Goal: Task Accomplishment & Management: Use online tool/utility

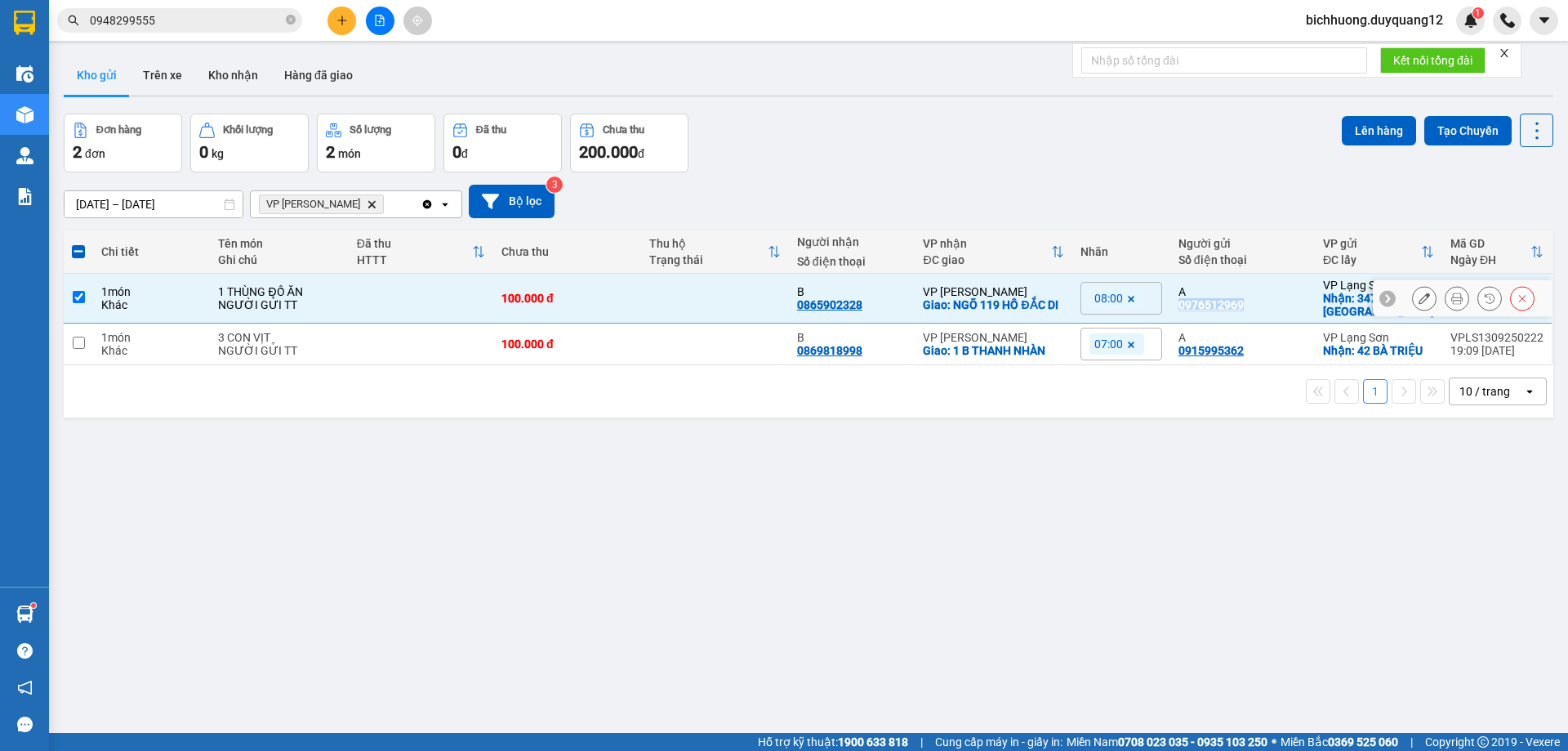
click at [73, 296] on input "checkbox" at bounding box center [79, 296] width 12 height 12
checkbox input "false"
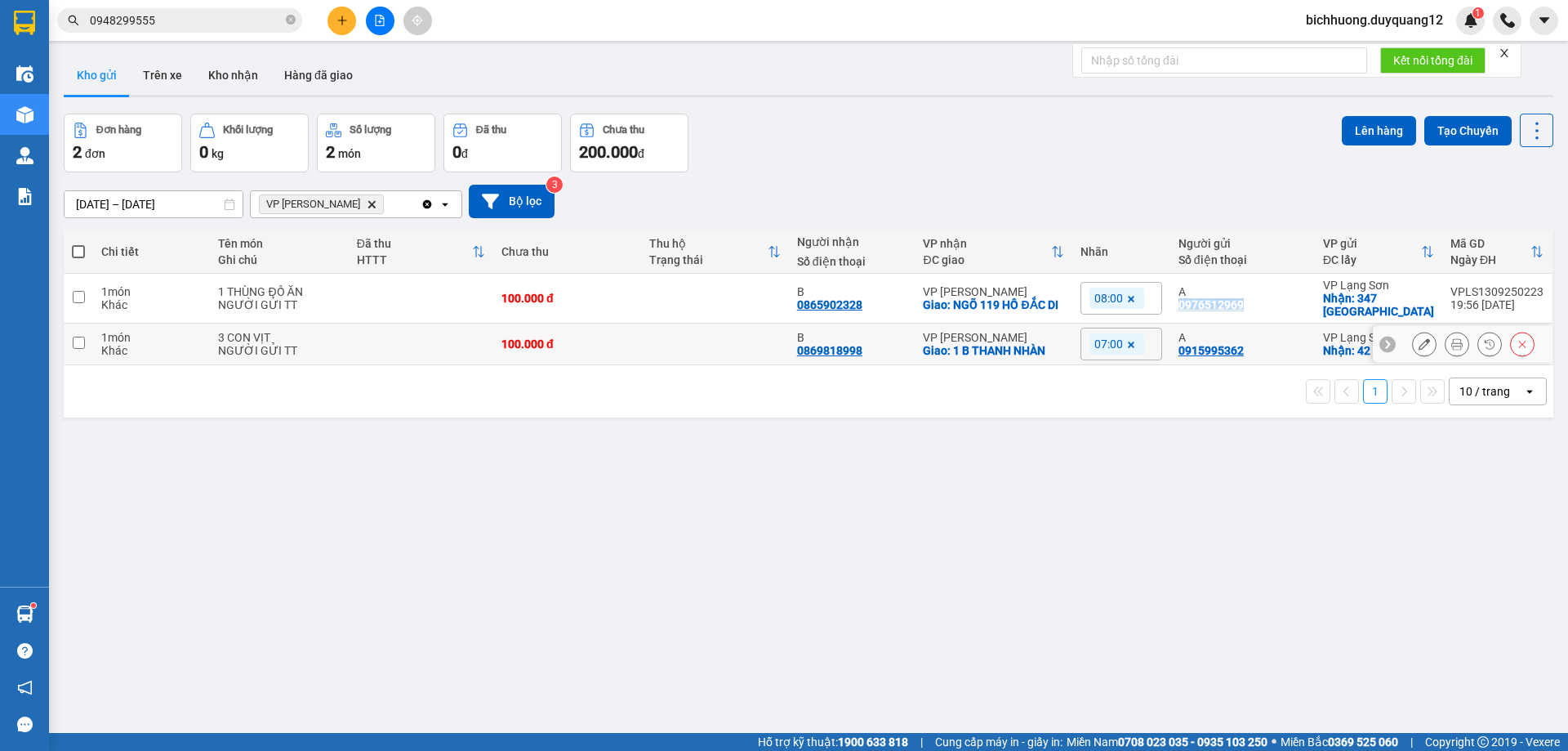
click at [77, 344] on input "checkbox" at bounding box center [79, 343] width 12 height 12
checkbox input "true"
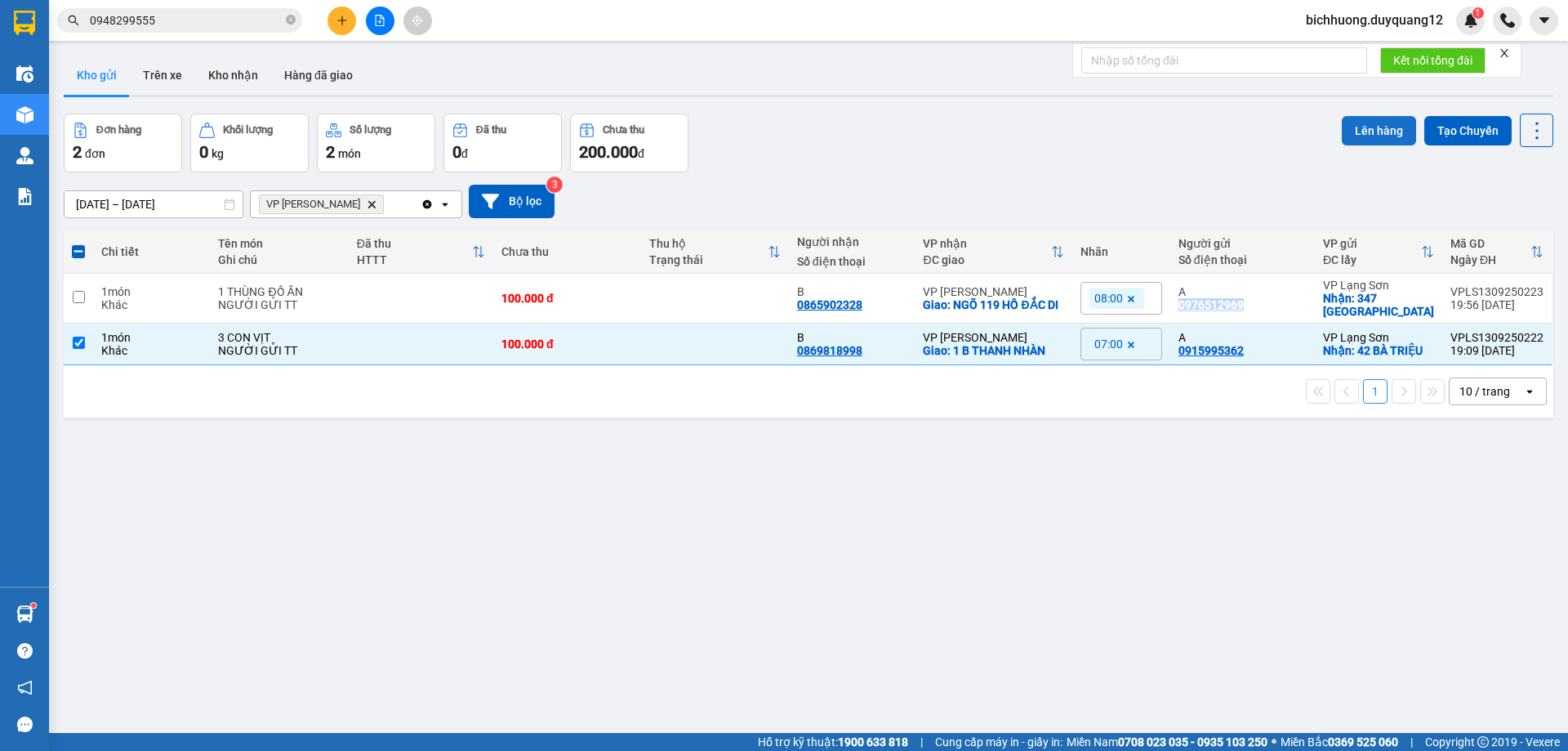
click at [1349, 135] on button "Lên hàng" at bounding box center [1379, 131] width 75 height 30
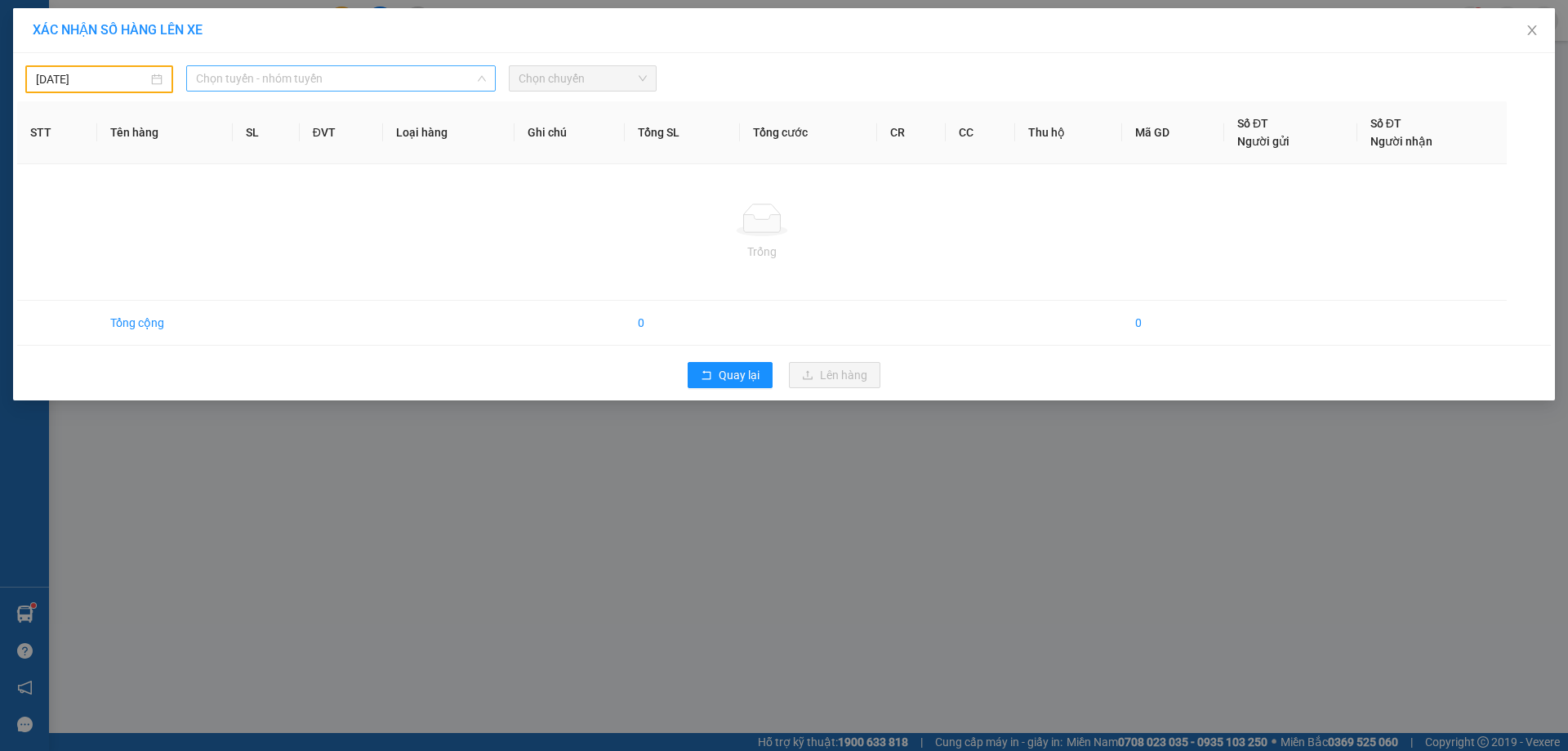
click at [464, 80] on span "Chọn tuyến - nhóm tuyến" at bounding box center [341, 79] width 290 height 25
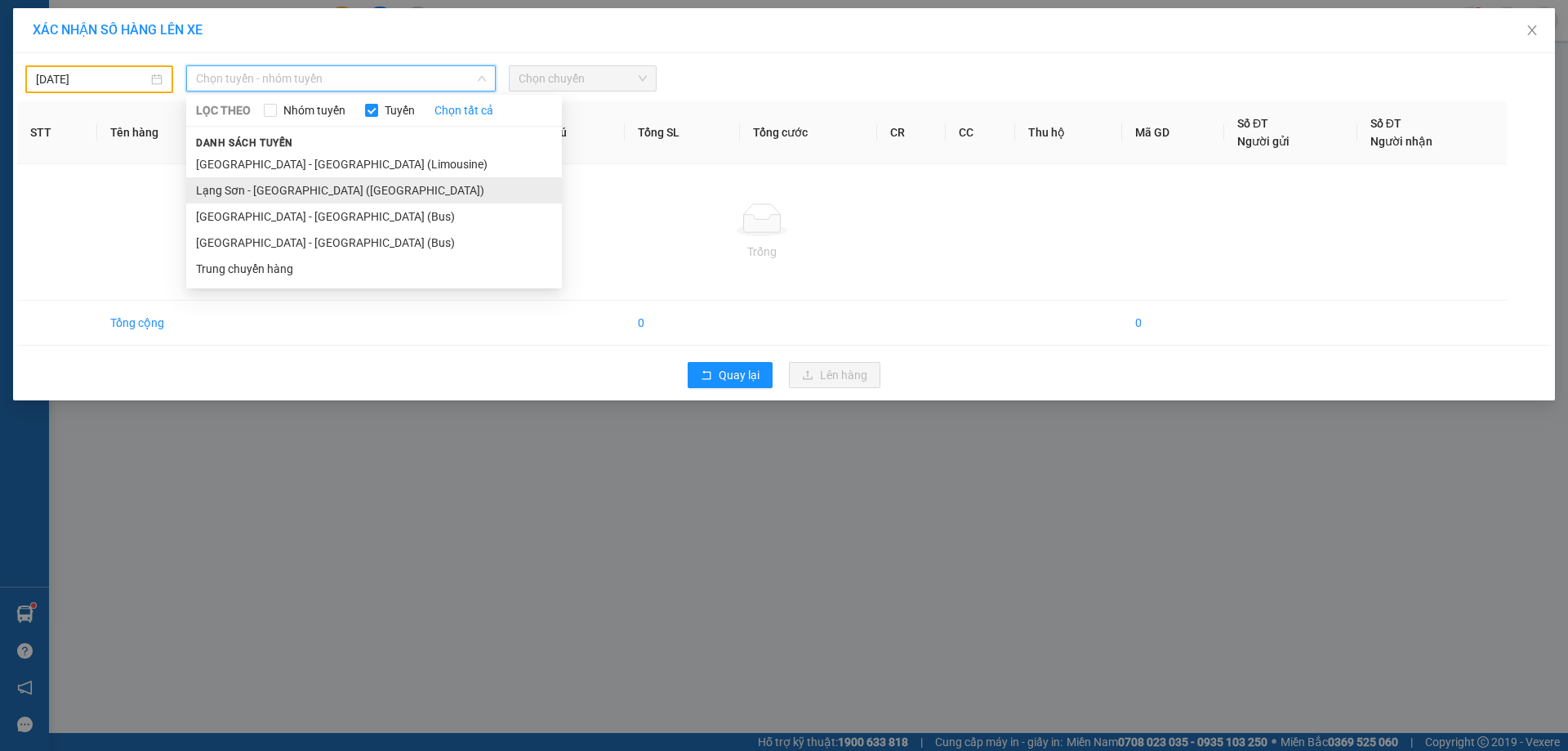
click at [259, 191] on li "Lạng Sơn - [GEOGRAPHIC_DATA] ([GEOGRAPHIC_DATA])" at bounding box center [374, 190] width 376 height 26
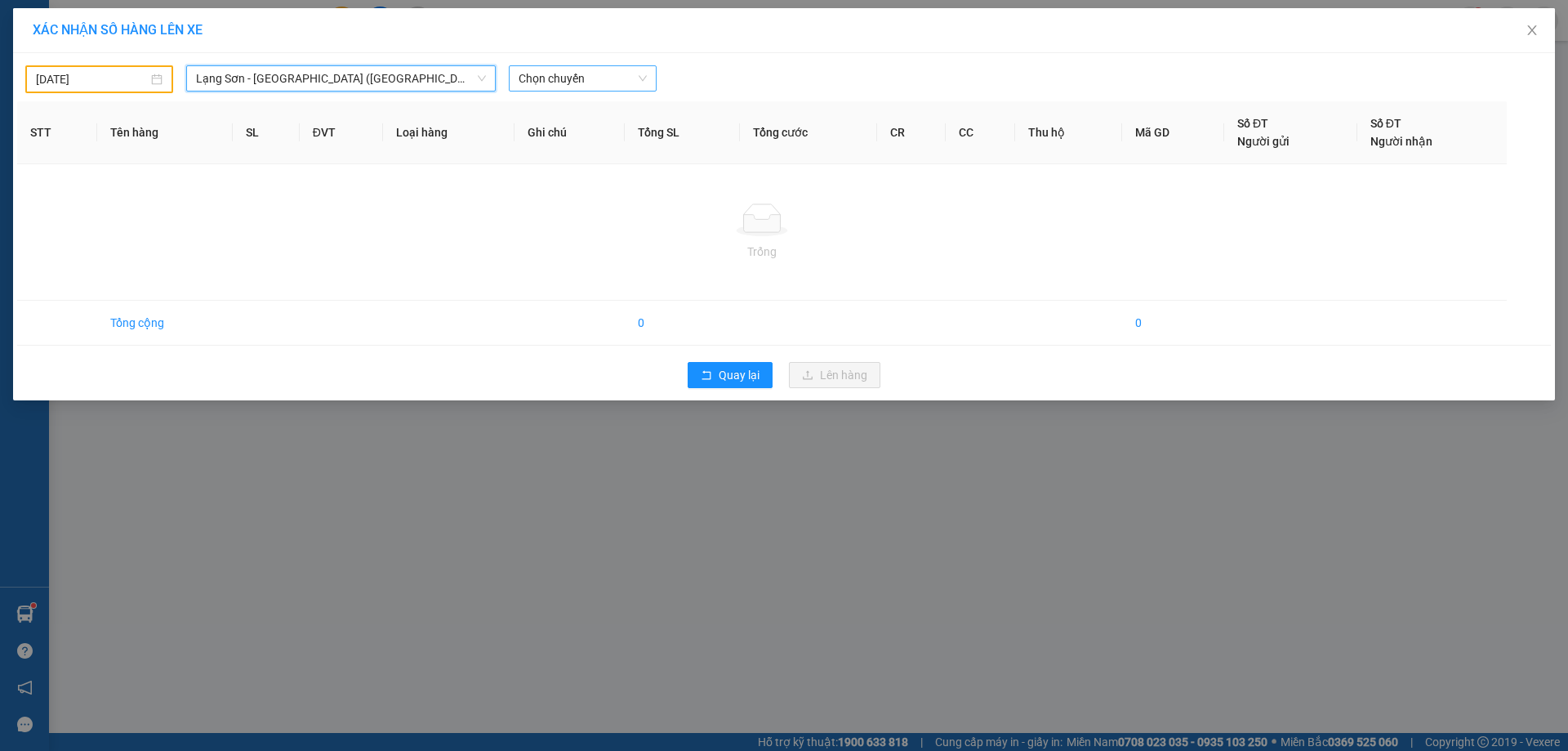
click at [640, 76] on span "Chọn chuyến" at bounding box center [583, 79] width 128 height 25
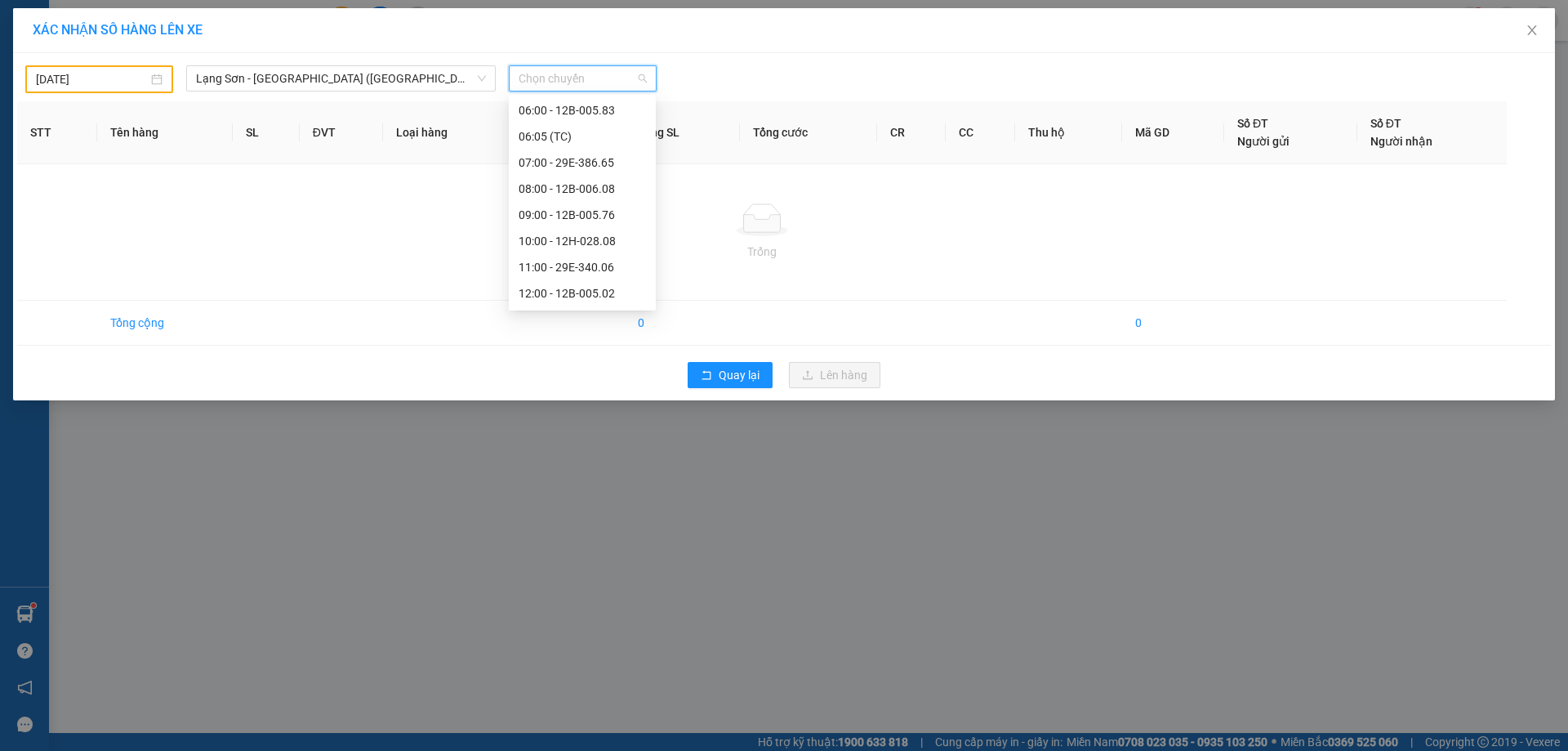
scroll to position [51, 0]
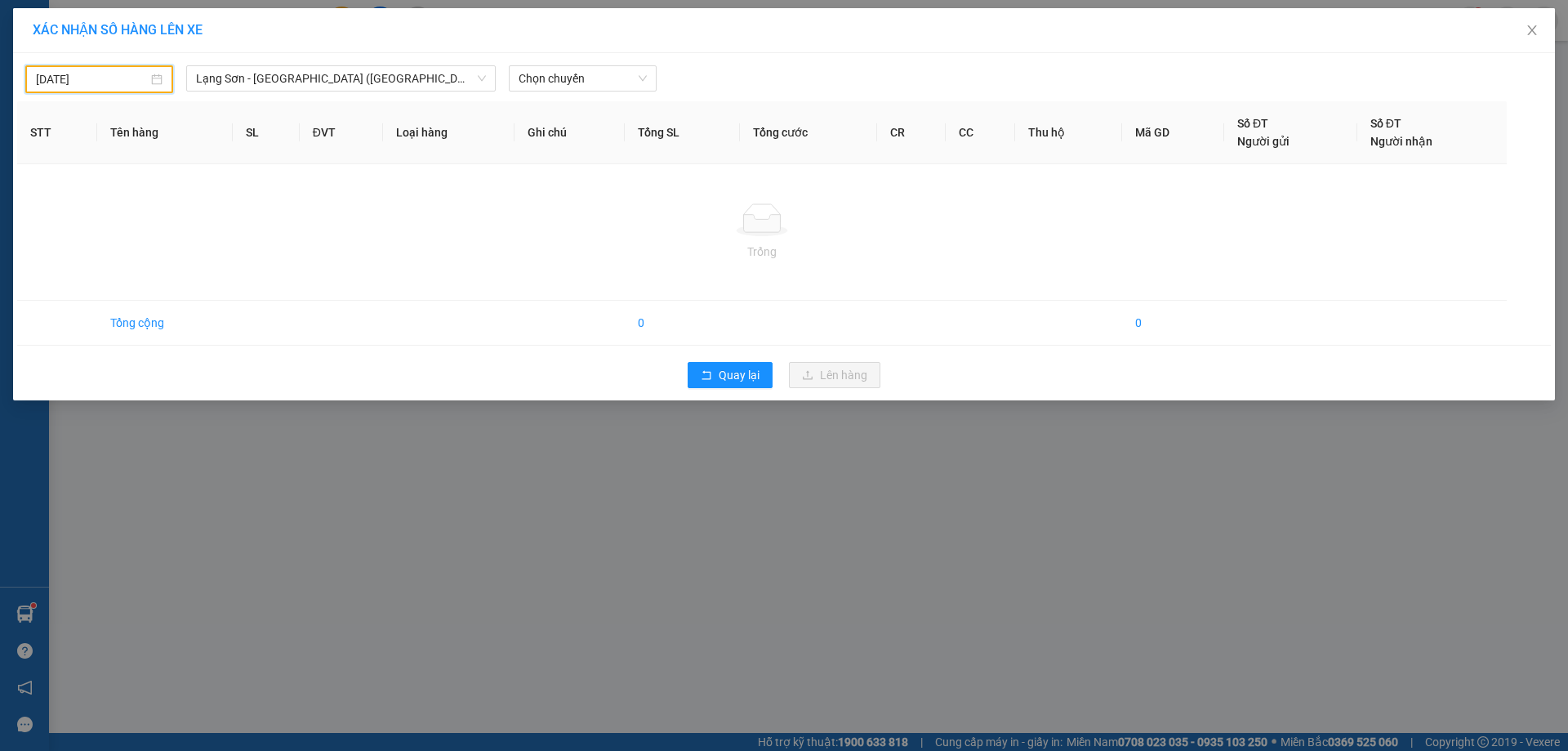
click at [131, 86] on input "[DATE]" at bounding box center [91, 79] width 112 height 18
click at [51, 227] on div "14" at bounding box center [50, 224] width 20 height 20
type input "[DATE]"
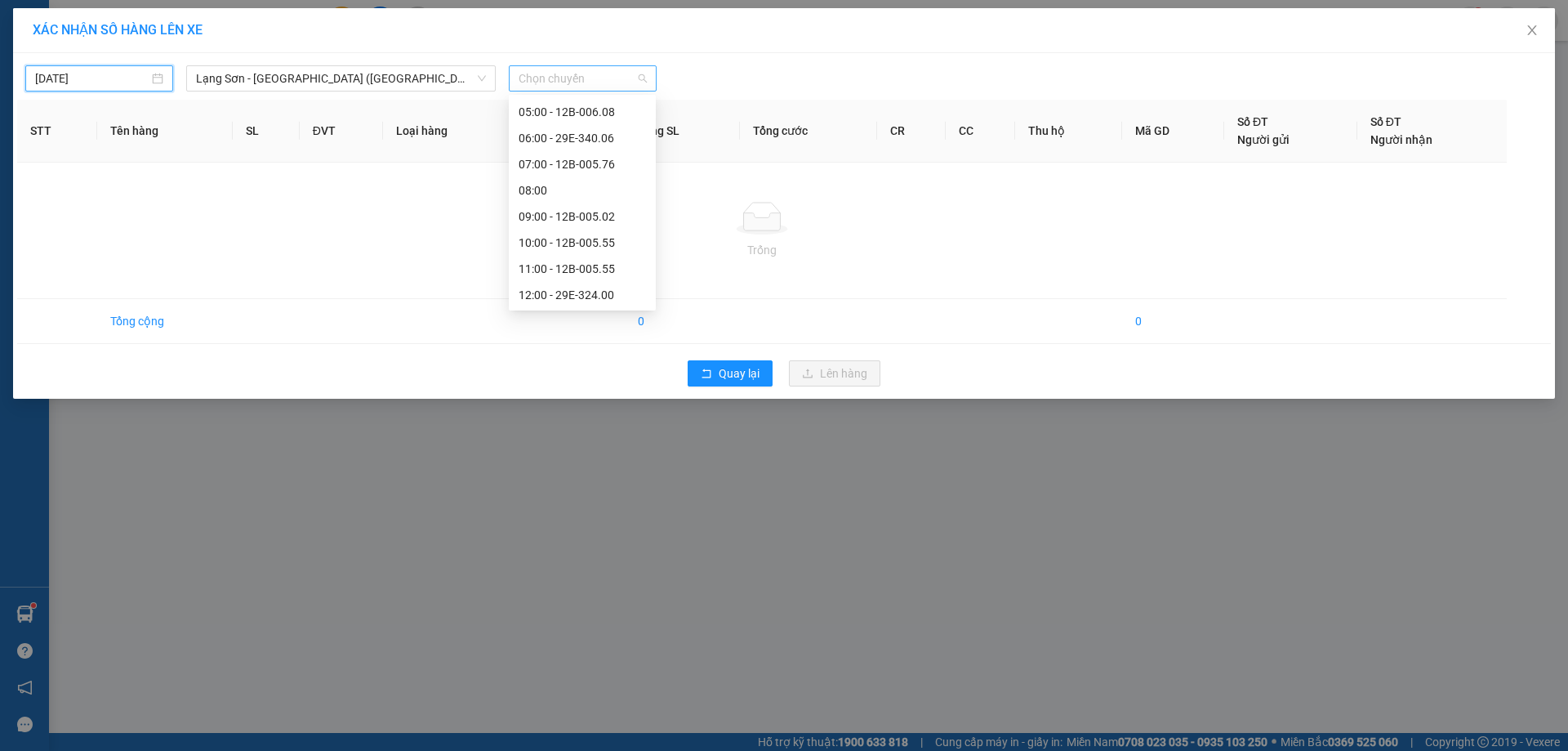
click at [639, 79] on span "Chọn chuyến" at bounding box center [583, 79] width 128 height 25
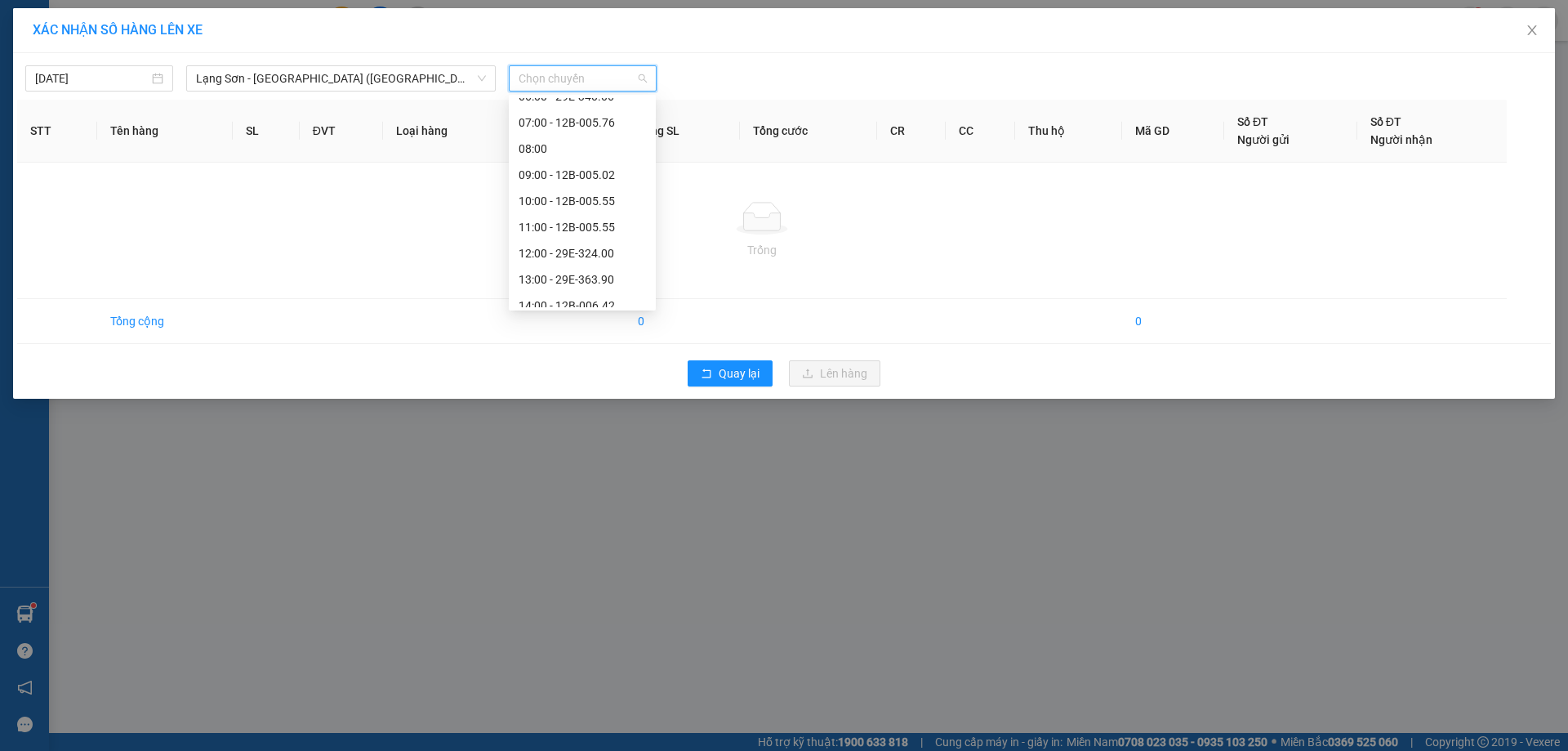
scroll to position [69, 0]
click at [577, 156] on div "07:00 - 12B-005.76" at bounding box center [583, 147] width 147 height 26
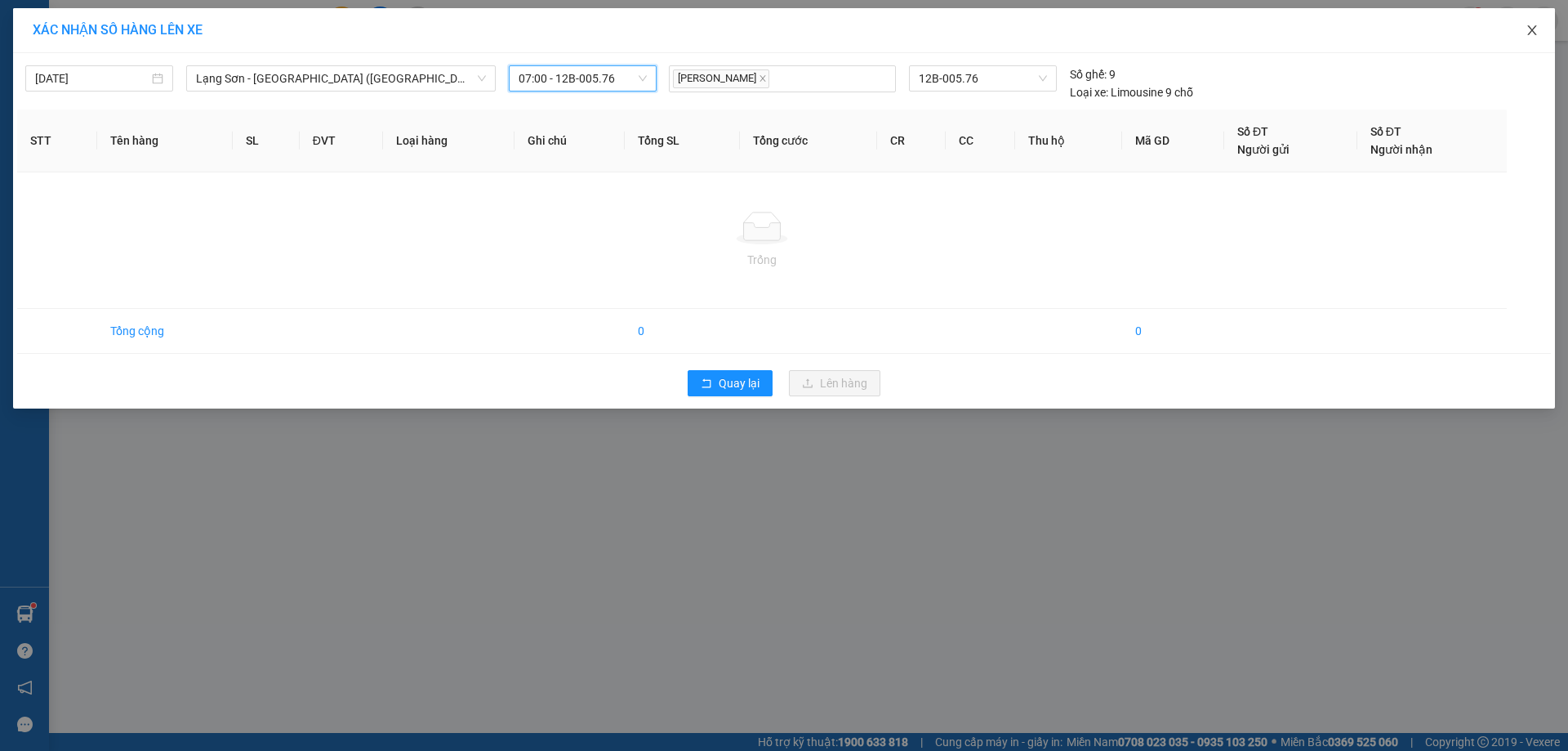
click at [1535, 27] on icon "close" at bounding box center [1532, 31] width 13 height 13
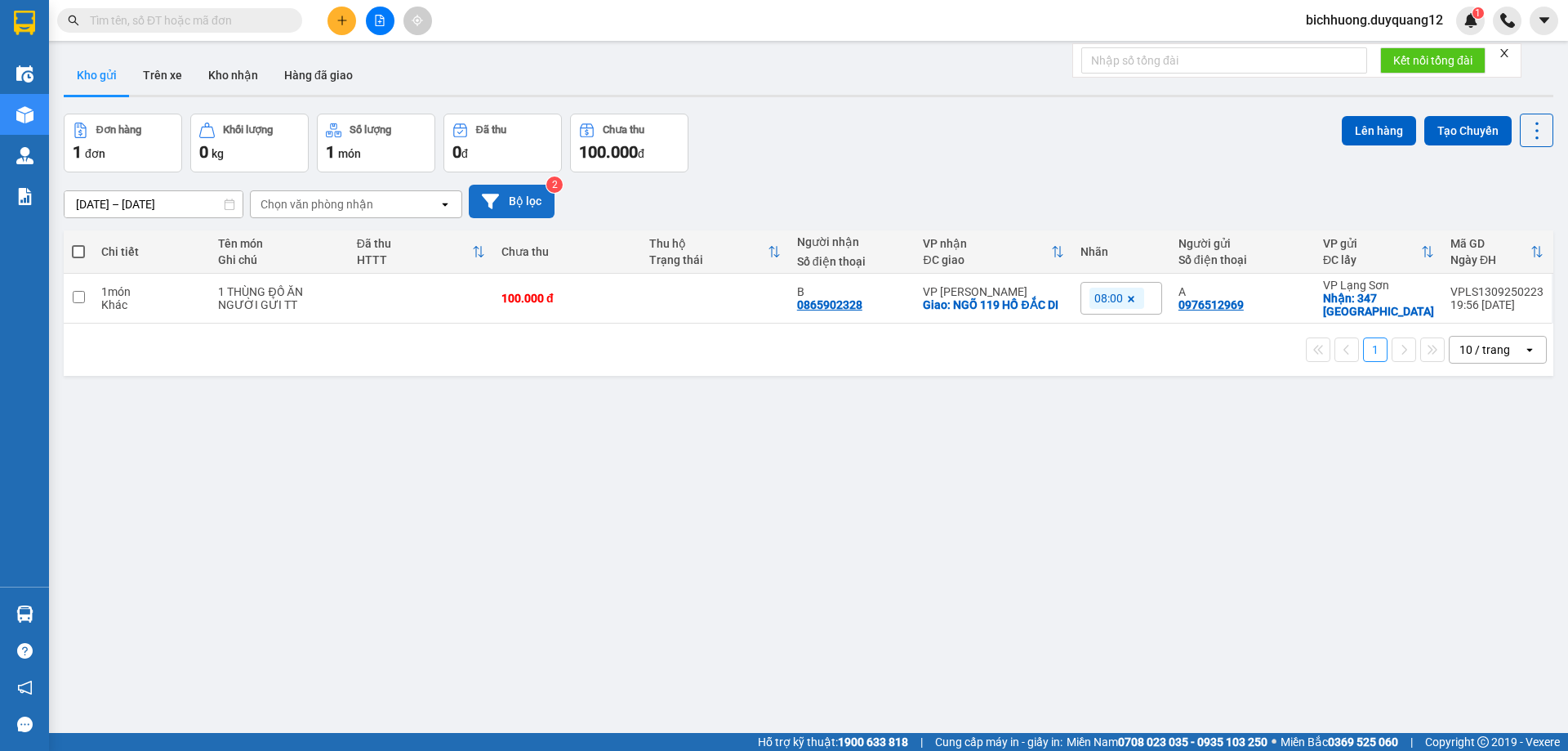
click at [511, 199] on button "Bộ lọc" at bounding box center [512, 201] width 86 height 33
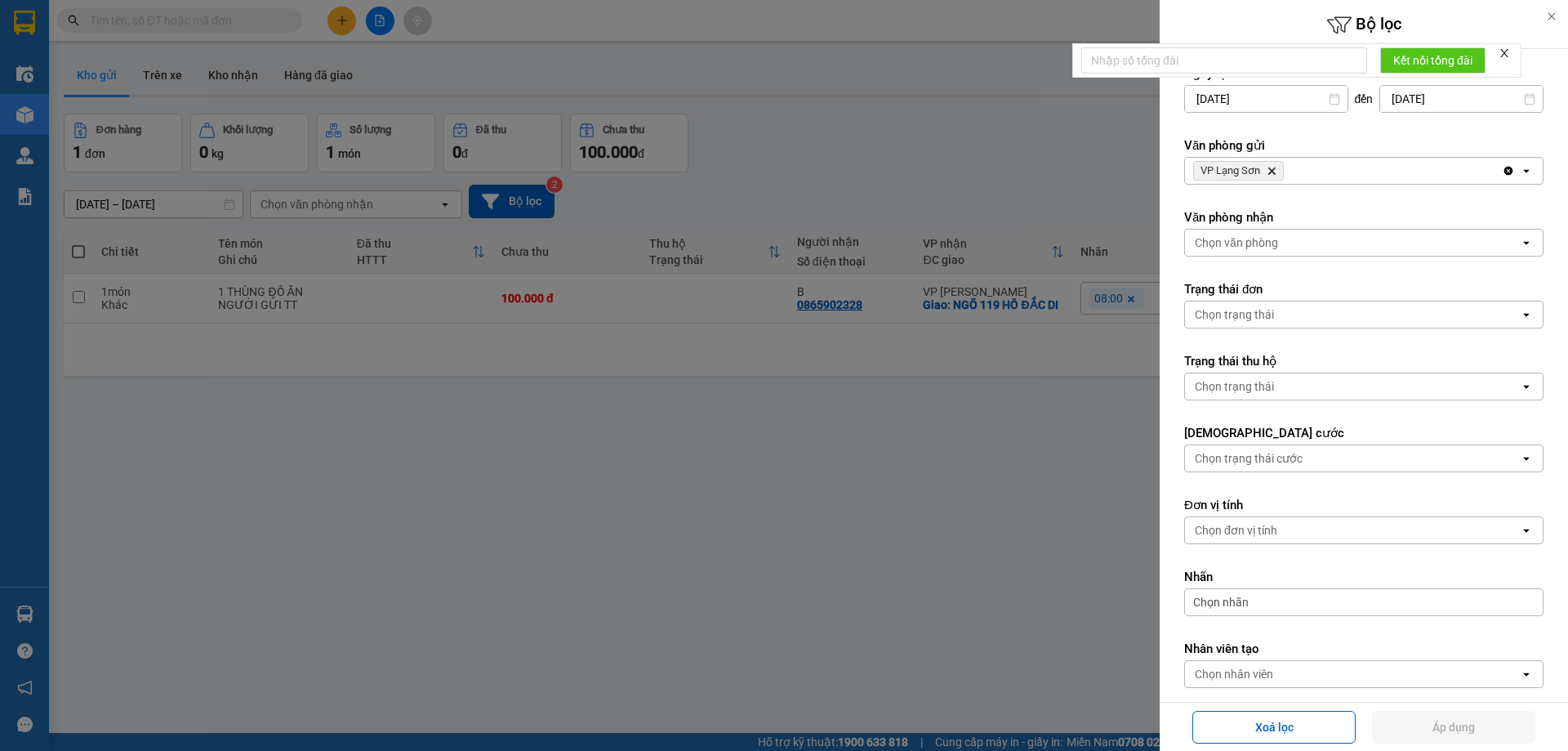
click at [1272, 171] on icon "VP Lạng Sơn, close by backspace" at bounding box center [1272, 171] width 7 height 7
click at [1279, 170] on div "Chọn văn phòng" at bounding box center [1353, 171] width 335 height 26
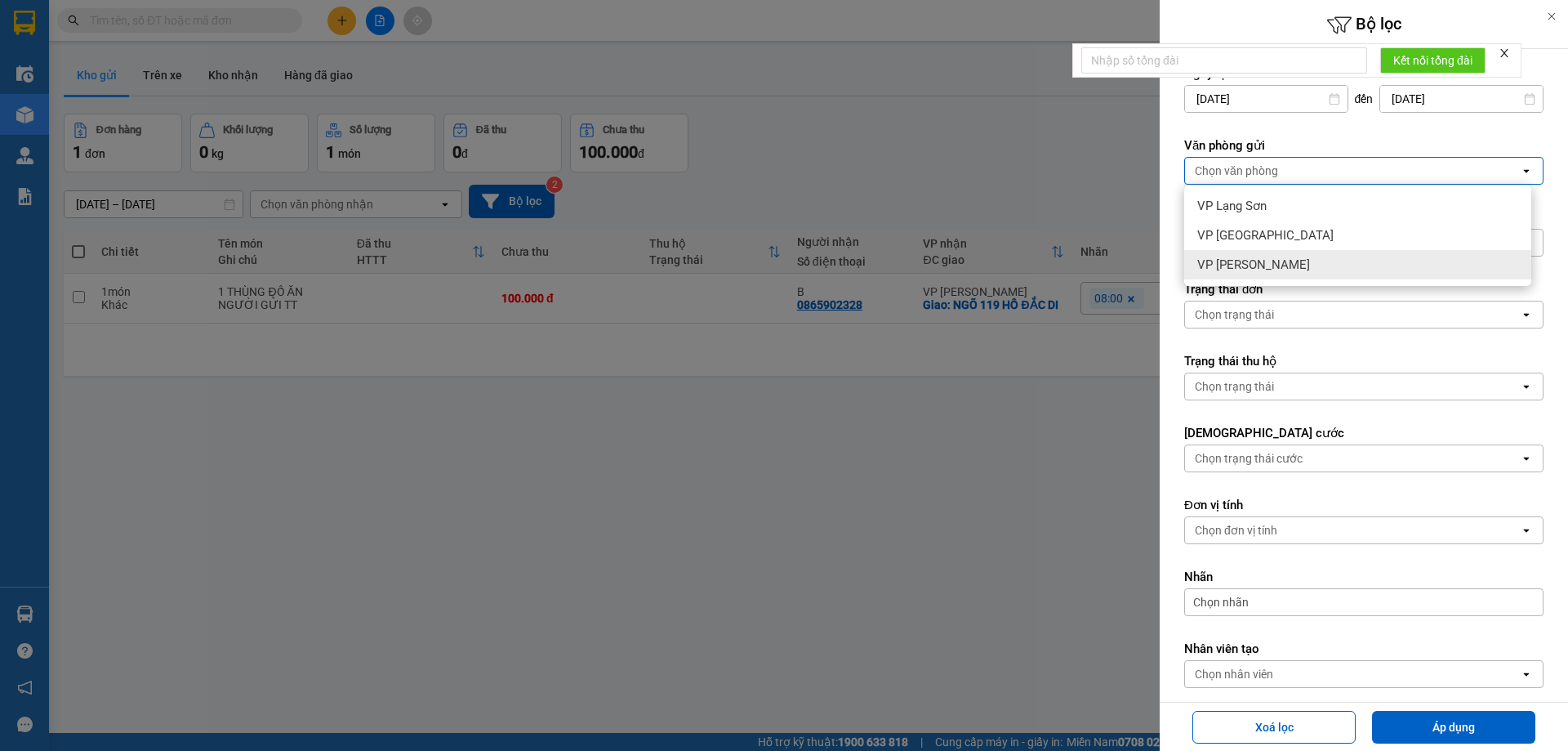
click at [1236, 267] on span "VP [PERSON_NAME]" at bounding box center [1253, 265] width 113 height 17
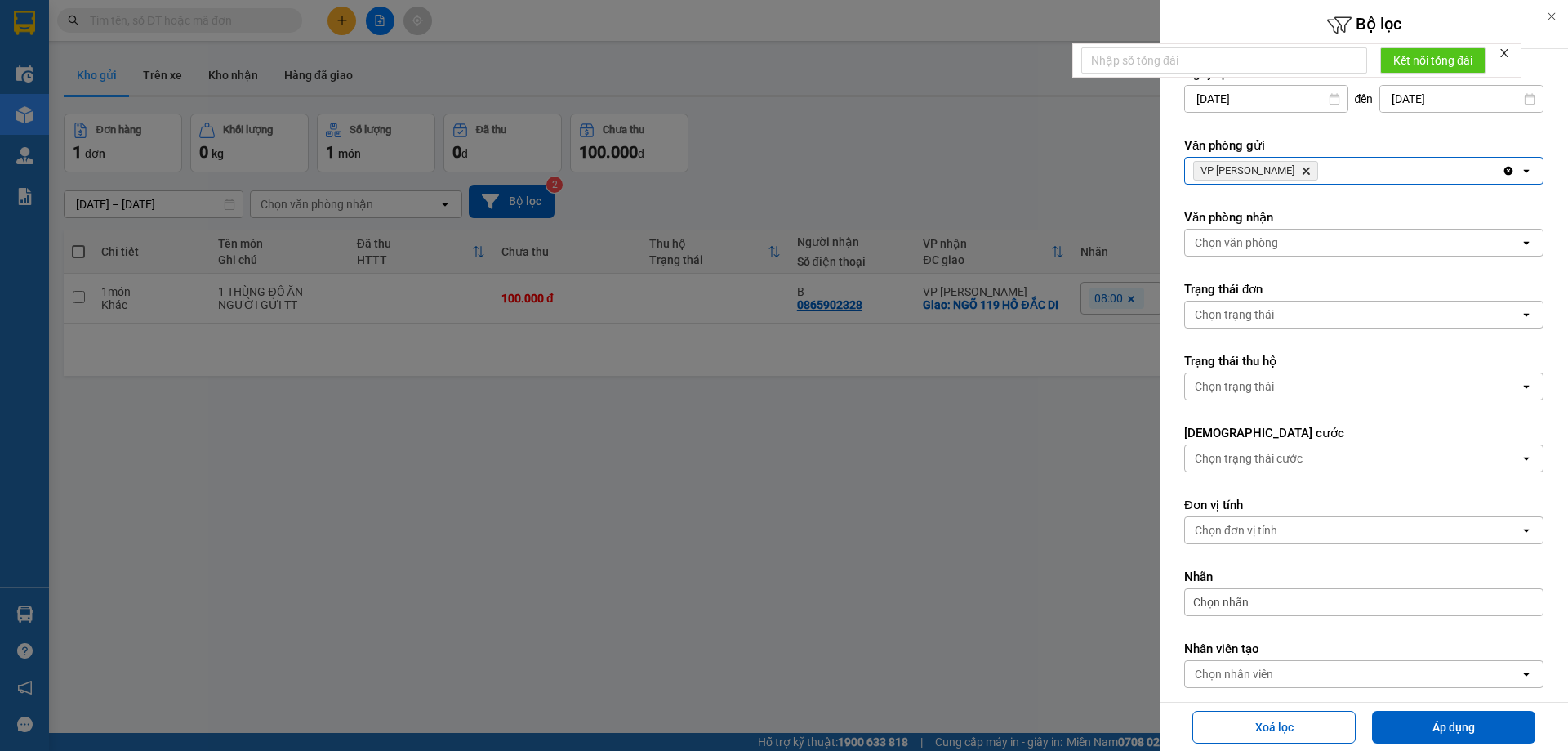
click at [1272, 246] on div "Chọn văn phòng" at bounding box center [1236, 243] width 84 height 17
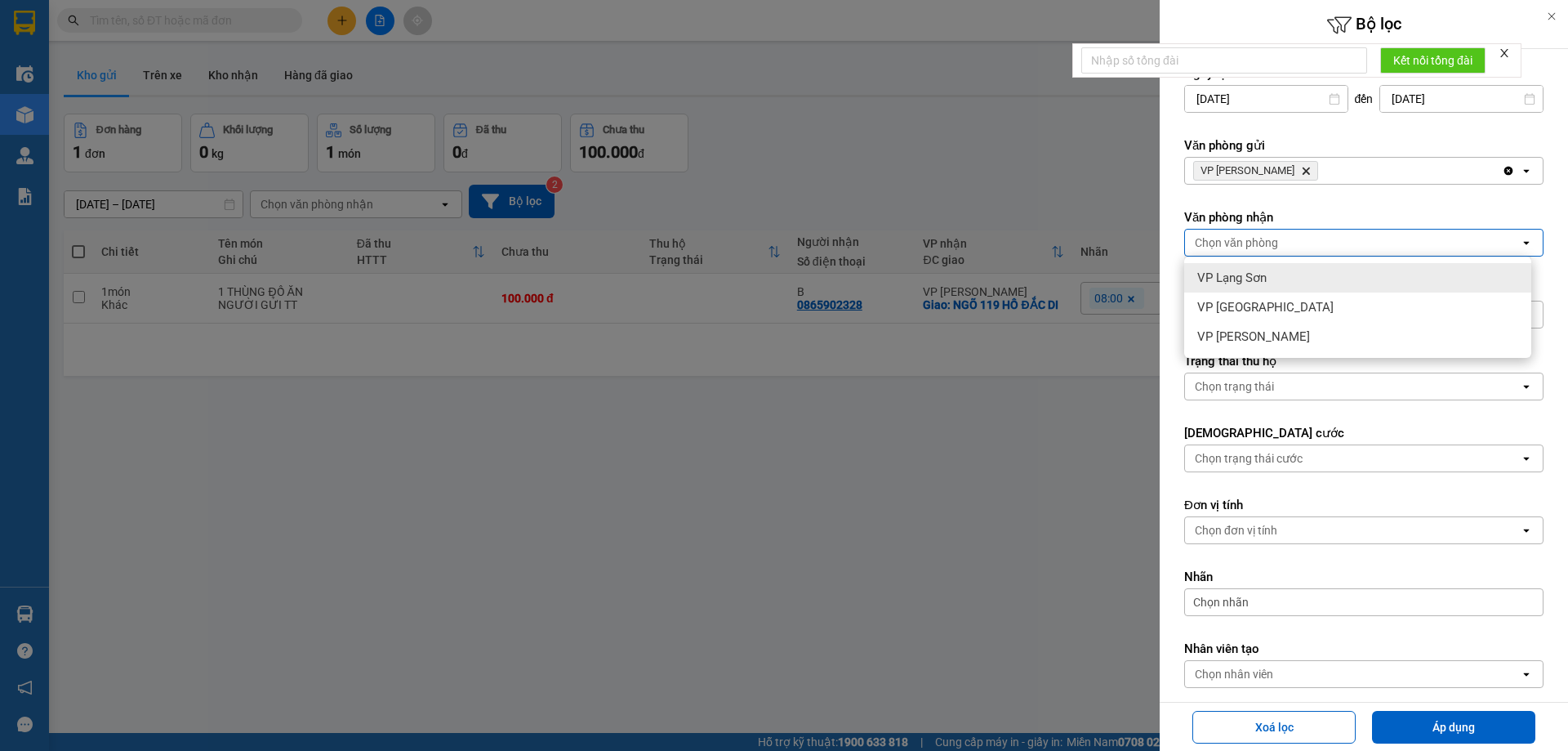
click at [1242, 277] on span "VP Lạng Sơn" at bounding box center [1232, 278] width 70 height 17
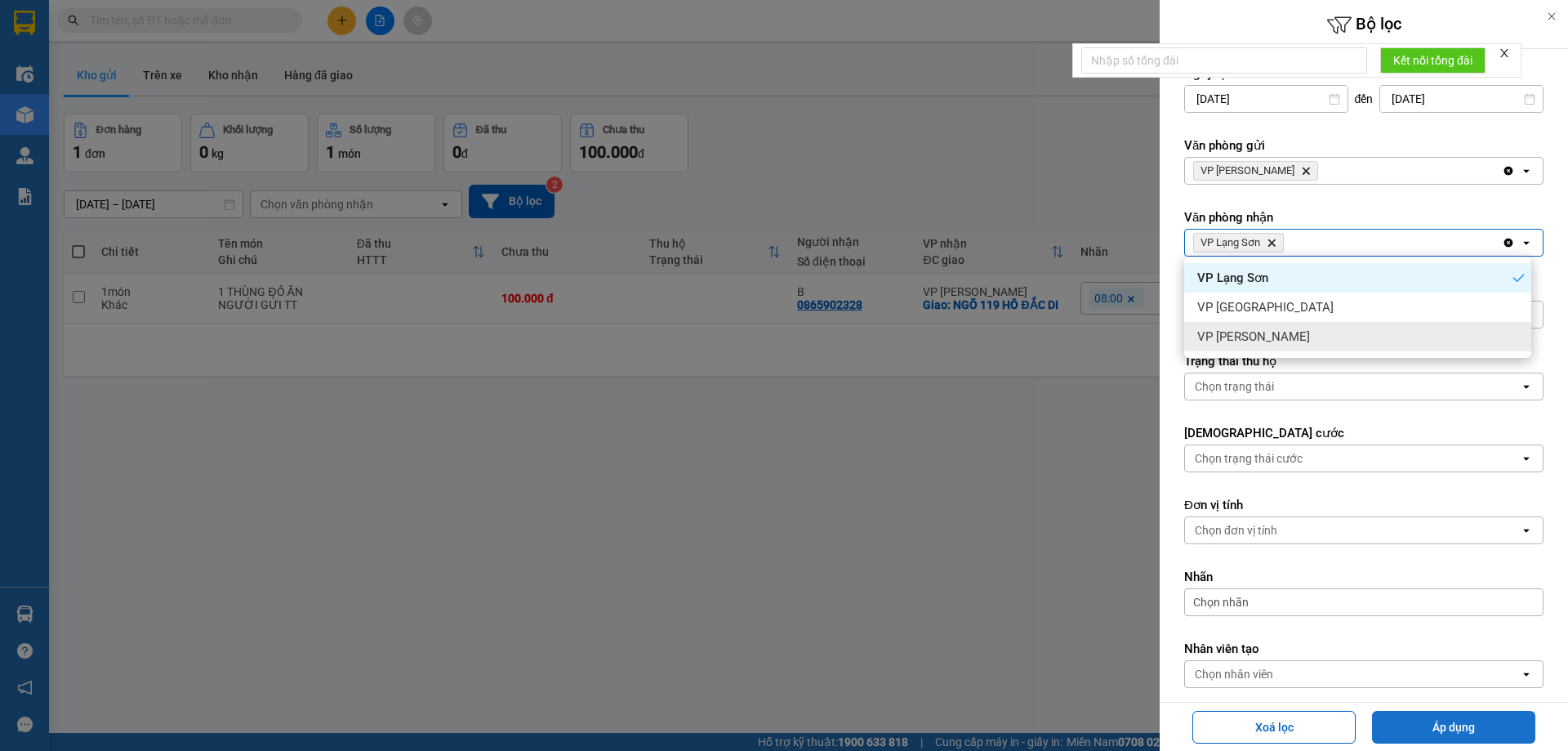
click at [1473, 739] on button "Áp dụng" at bounding box center [1454, 726] width 163 height 32
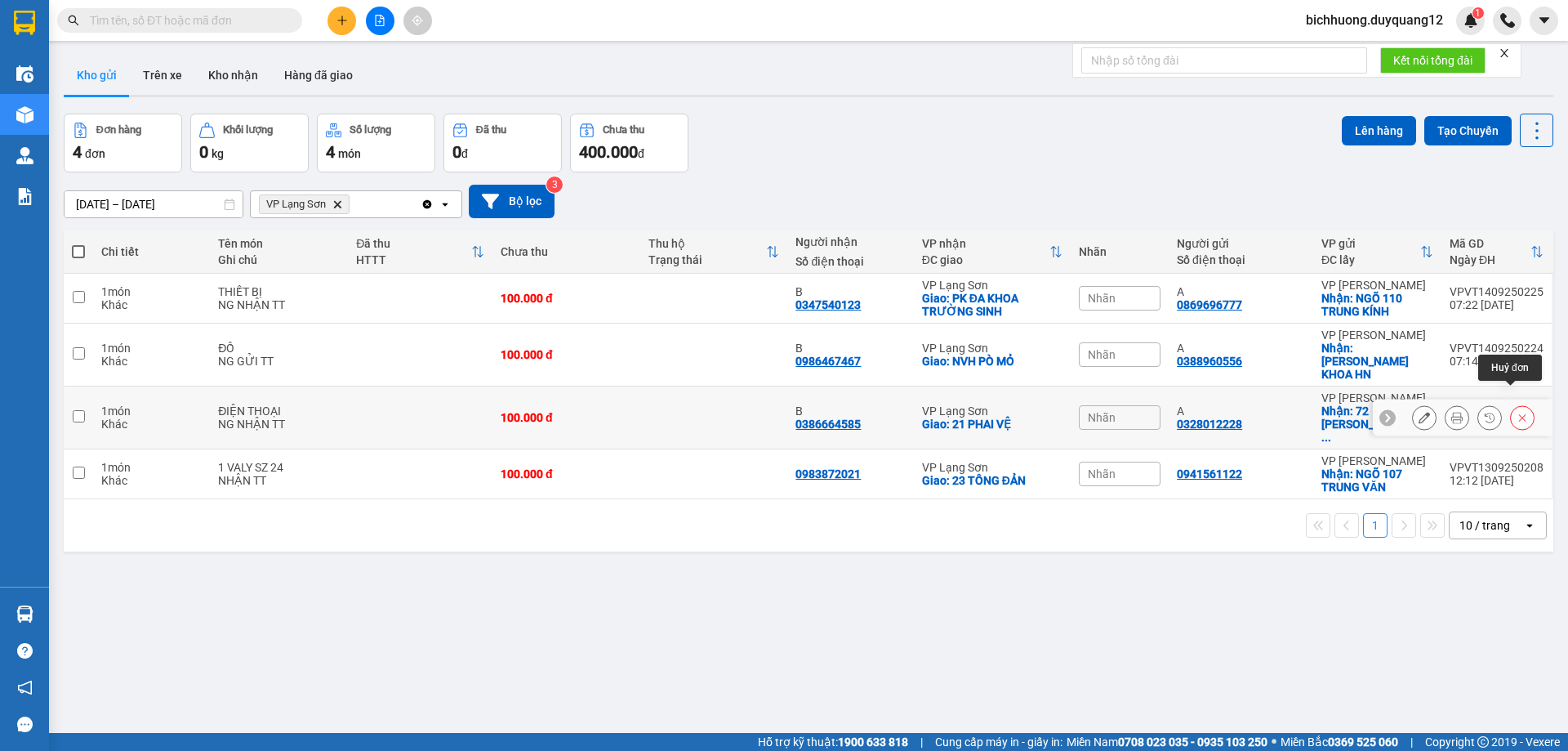
click at [1517, 412] on icon at bounding box center [1522, 417] width 12 height 12
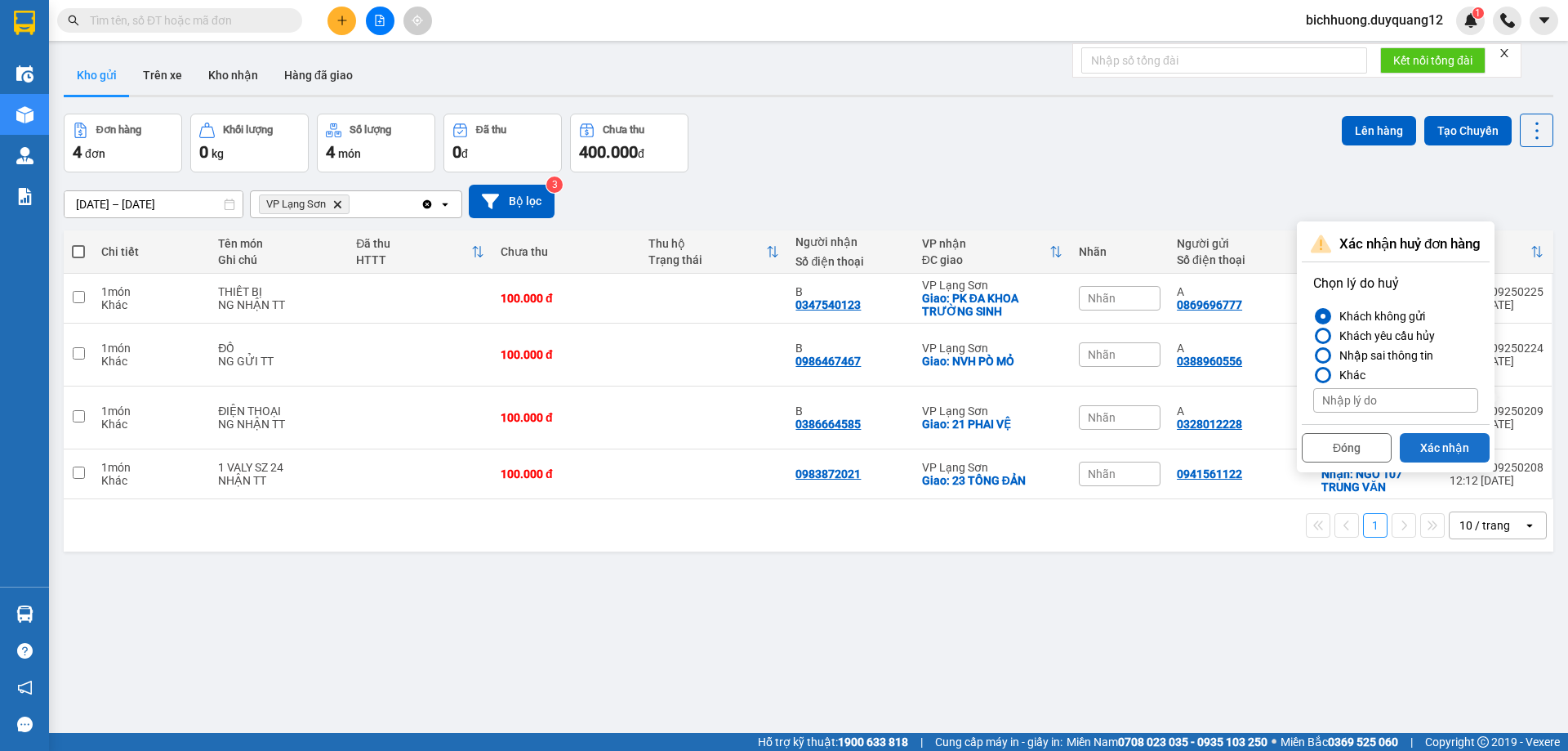
click at [1445, 449] on button "Xác nhận" at bounding box center [1445, 448] width 90 height 30
